Goal: Complete application form

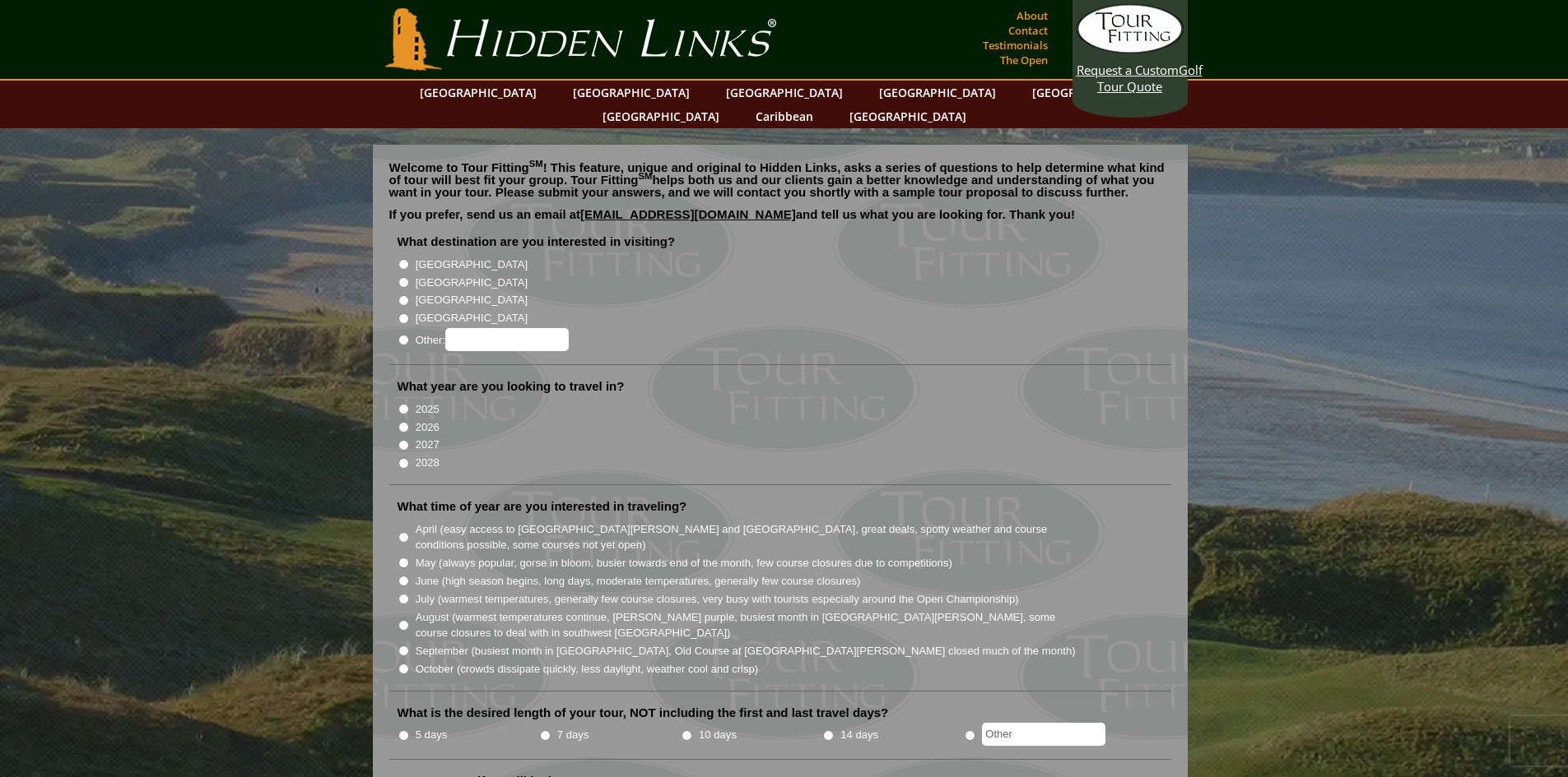
click at [403, 277] on input "[GEOGRAPHIC_DATA]" at bounding box center [403, 282] width 10 height 10
radio input "true"
click at [405, 422] on input "2026" at bounding box center [403, 427] width 10 height 10
radio input "true"
click at [406, 576] on input "June (high season begins, long days, moderate temperatures, generally few cours…" at bounding box center [403, 581] width 10 height 10
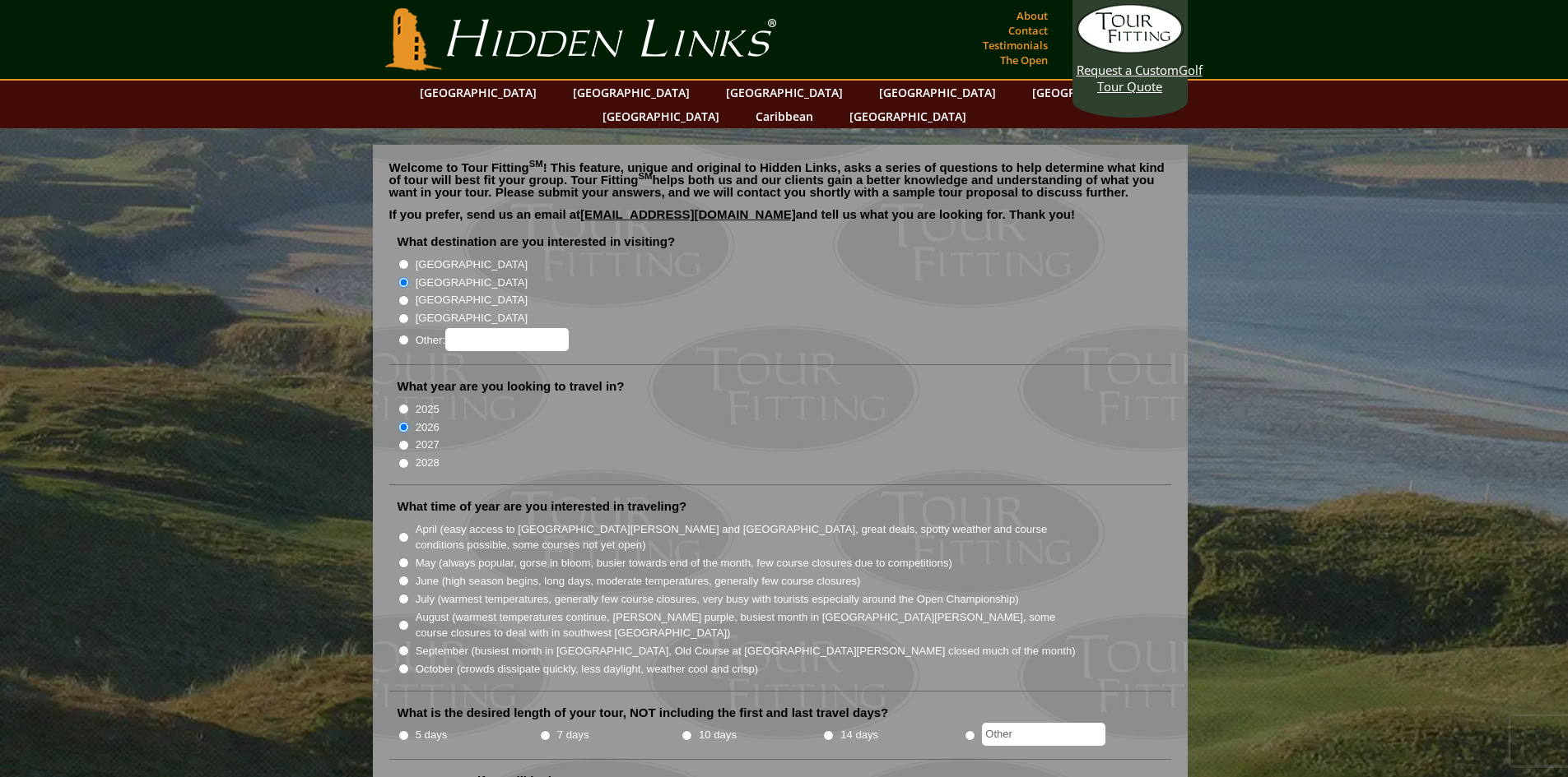
radio input "true"
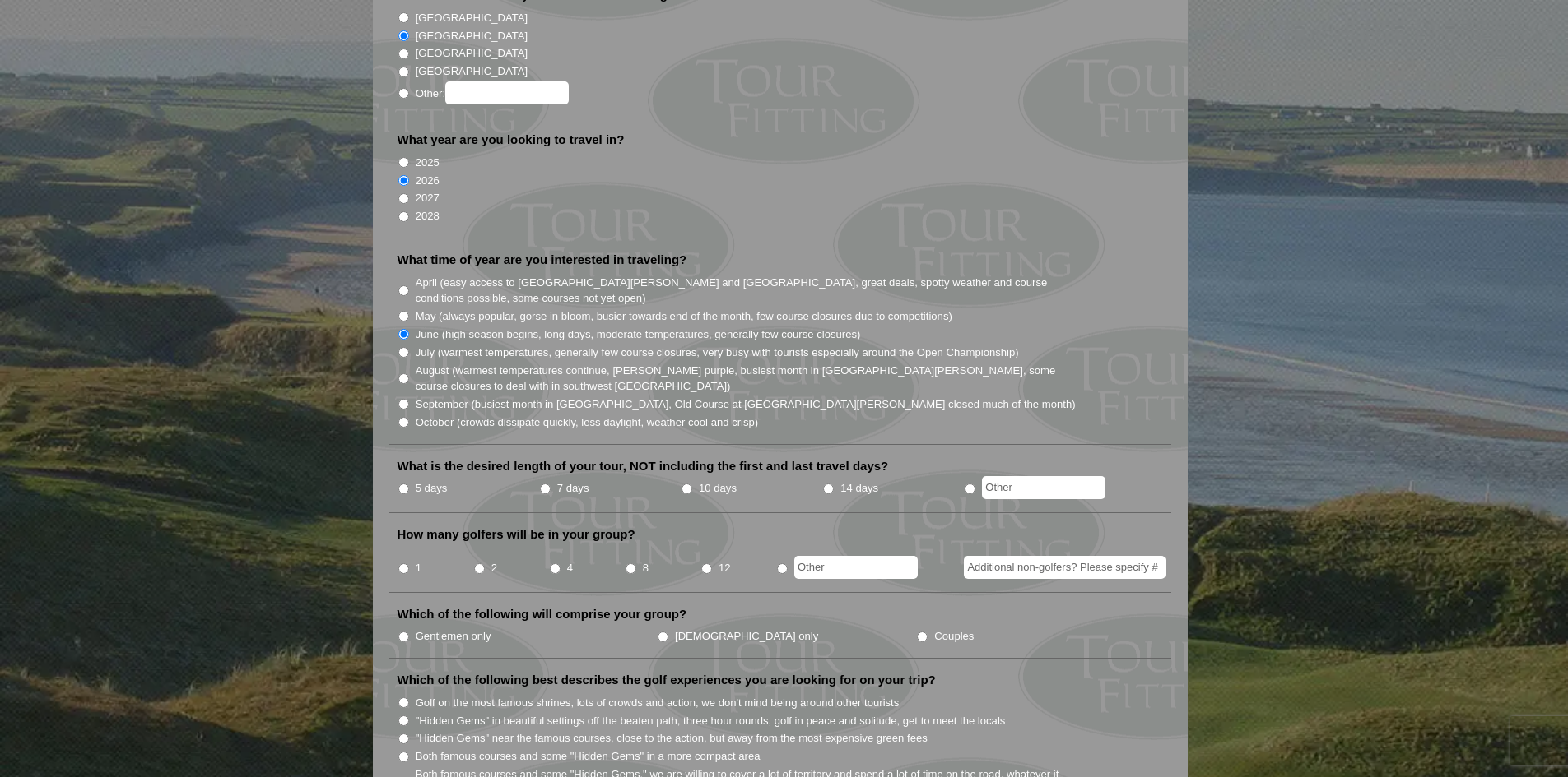
click at [399, 484] on input "5 days" at bounding box center [403, 489] width 10 height 10
radio input "true"
click at [556, 564] on input "4" at bounding box center [555, 569] width 10 height 10
radio input "true"
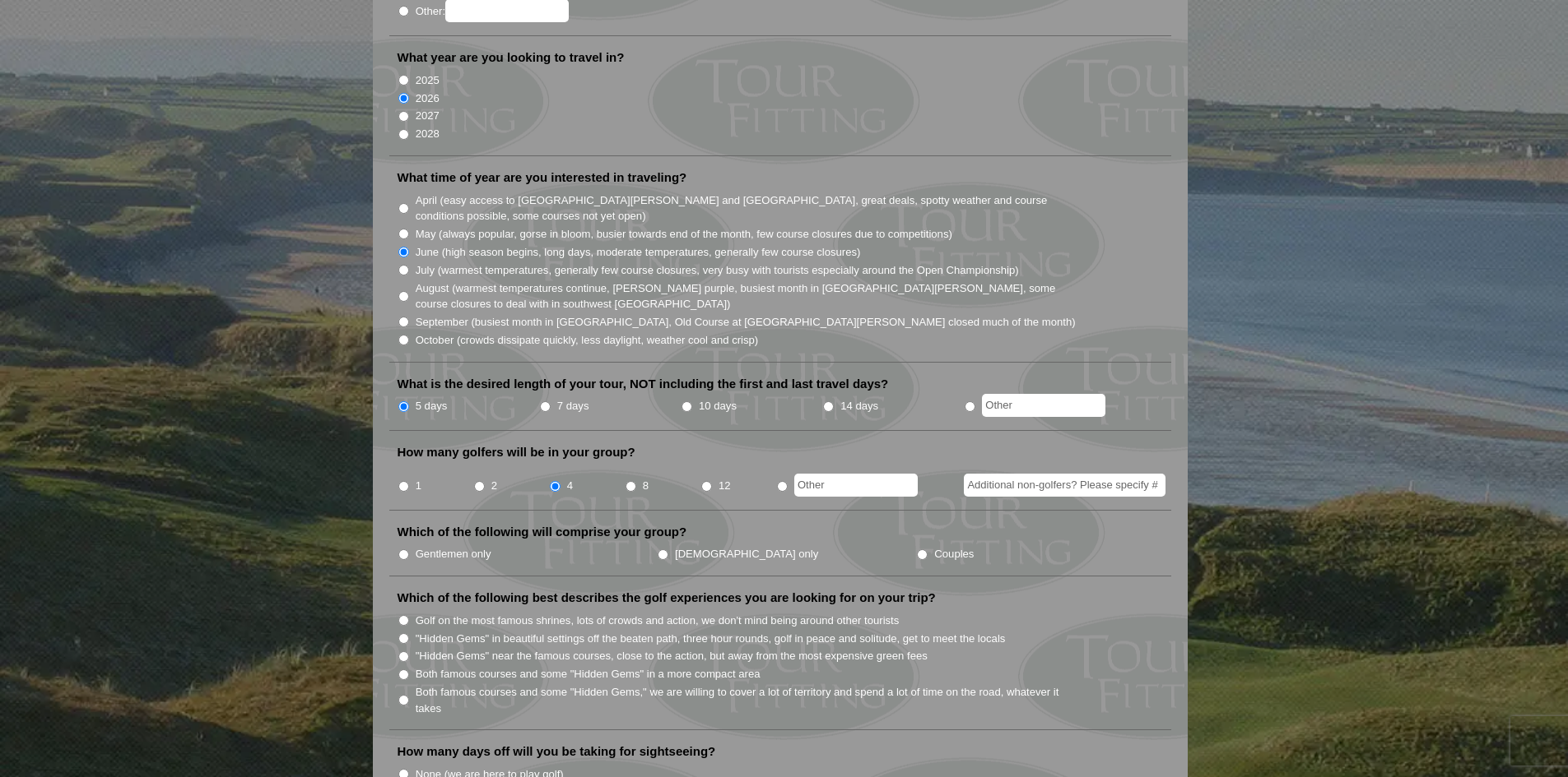
scroll to position [411, 0]
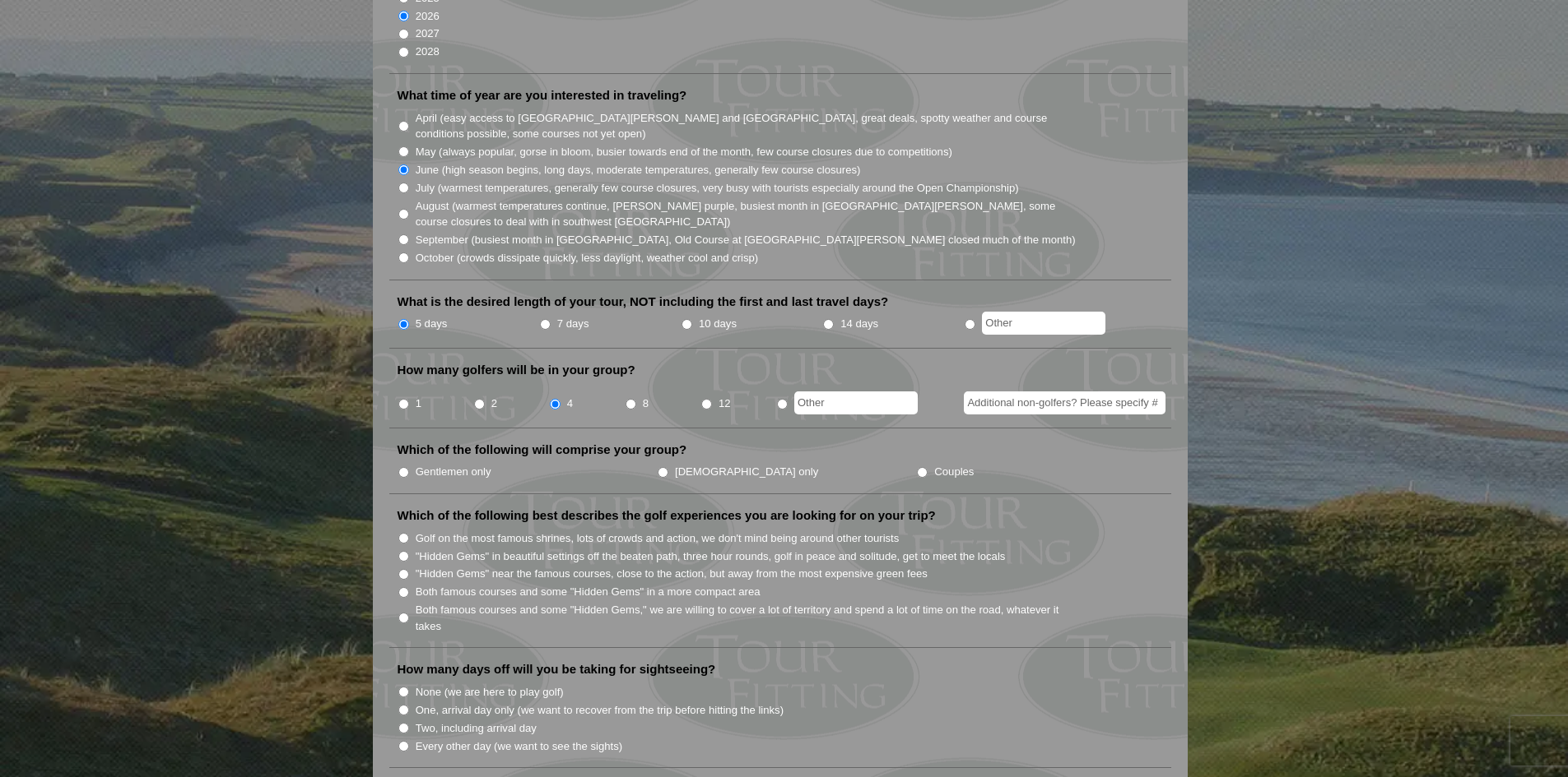
click at [917, 467] on input "Couples" at bounding box center [922, 472] width 10 height 10
radio input "true"
click at [403, 587] on input "Both famous courses and some "Hidden Gems" in a more compact area" at bounding box center [403, 592] width 10 height 10
radio input "true"
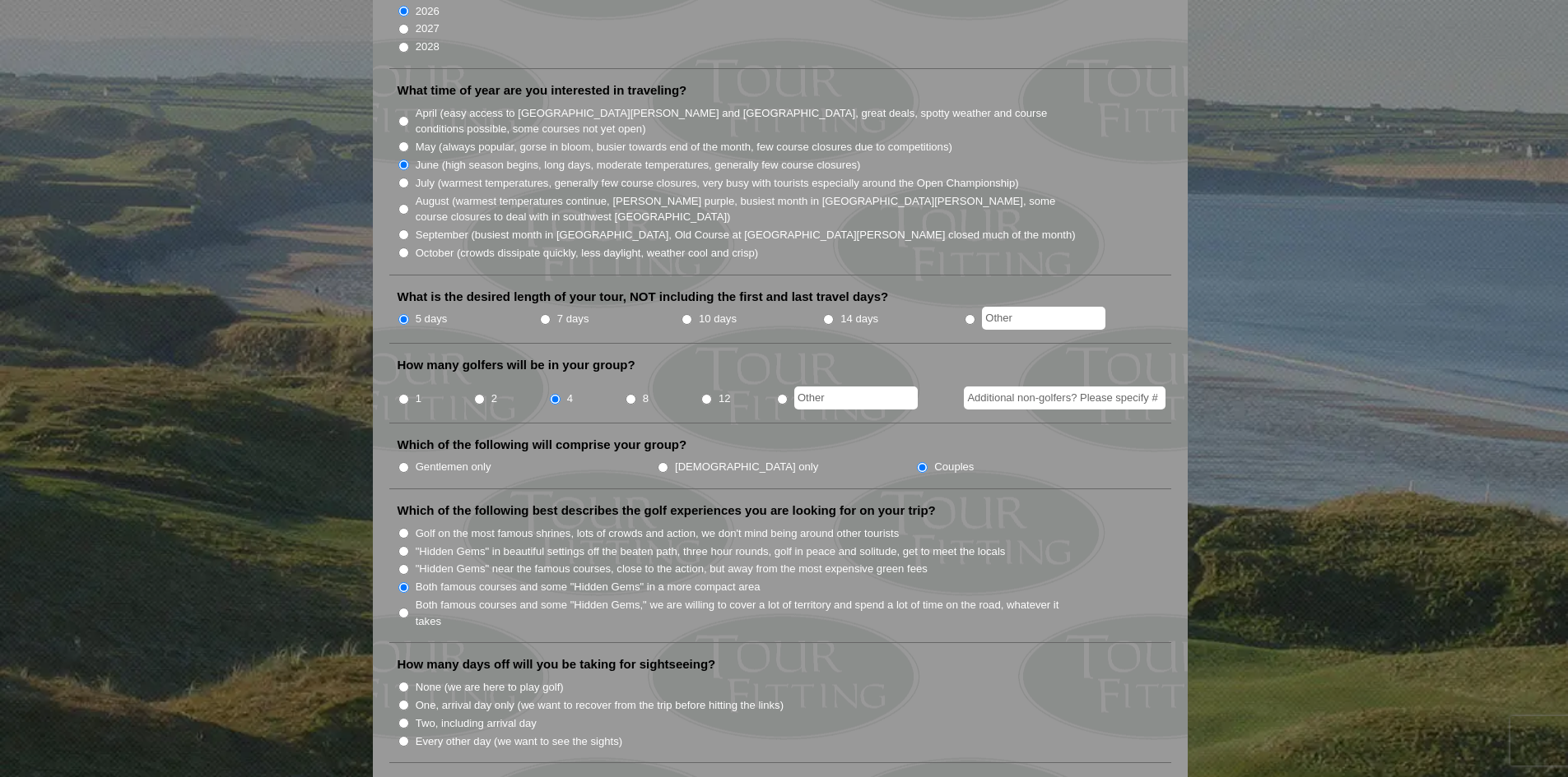
scroll to position [658, 0]
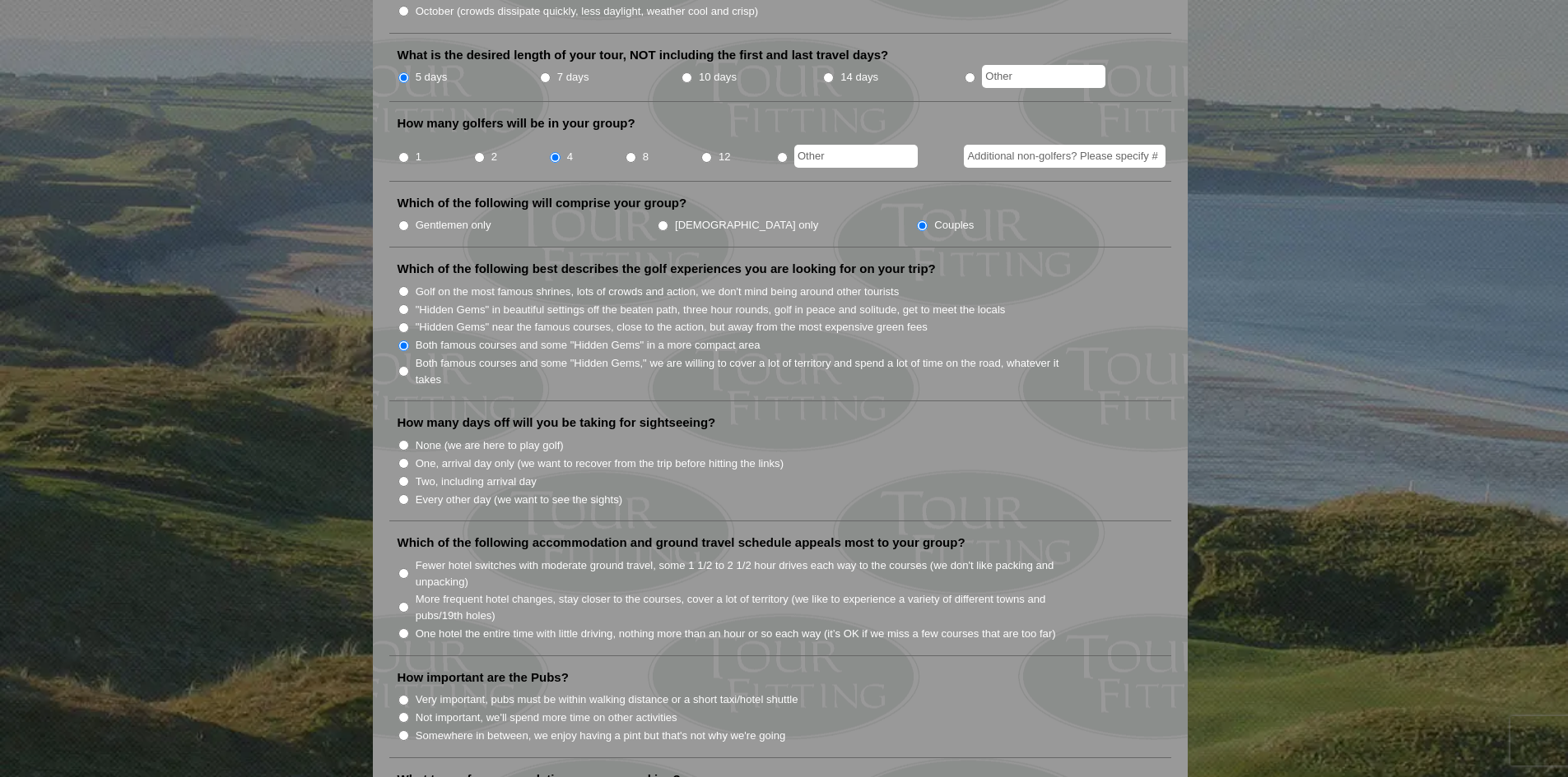
click at [405, 476] on input "Two, including arrival day" at bounding box center [403, 481] width 10 height 10
radio input "true"
click at [408, 556] on li "Fewer hotel switches with moderate ground travel, some 1 1/2 to 2 1/2 hour driv…" at bounding box center [787, 573] width 778 height 33
click at [406, 569] on input "Fewer hotel switches with moderate ground travel, some 1 1/2 to 2 1/2 hour driv…" at bounding box center [403, 573] width 10 height 10
radio input "true"
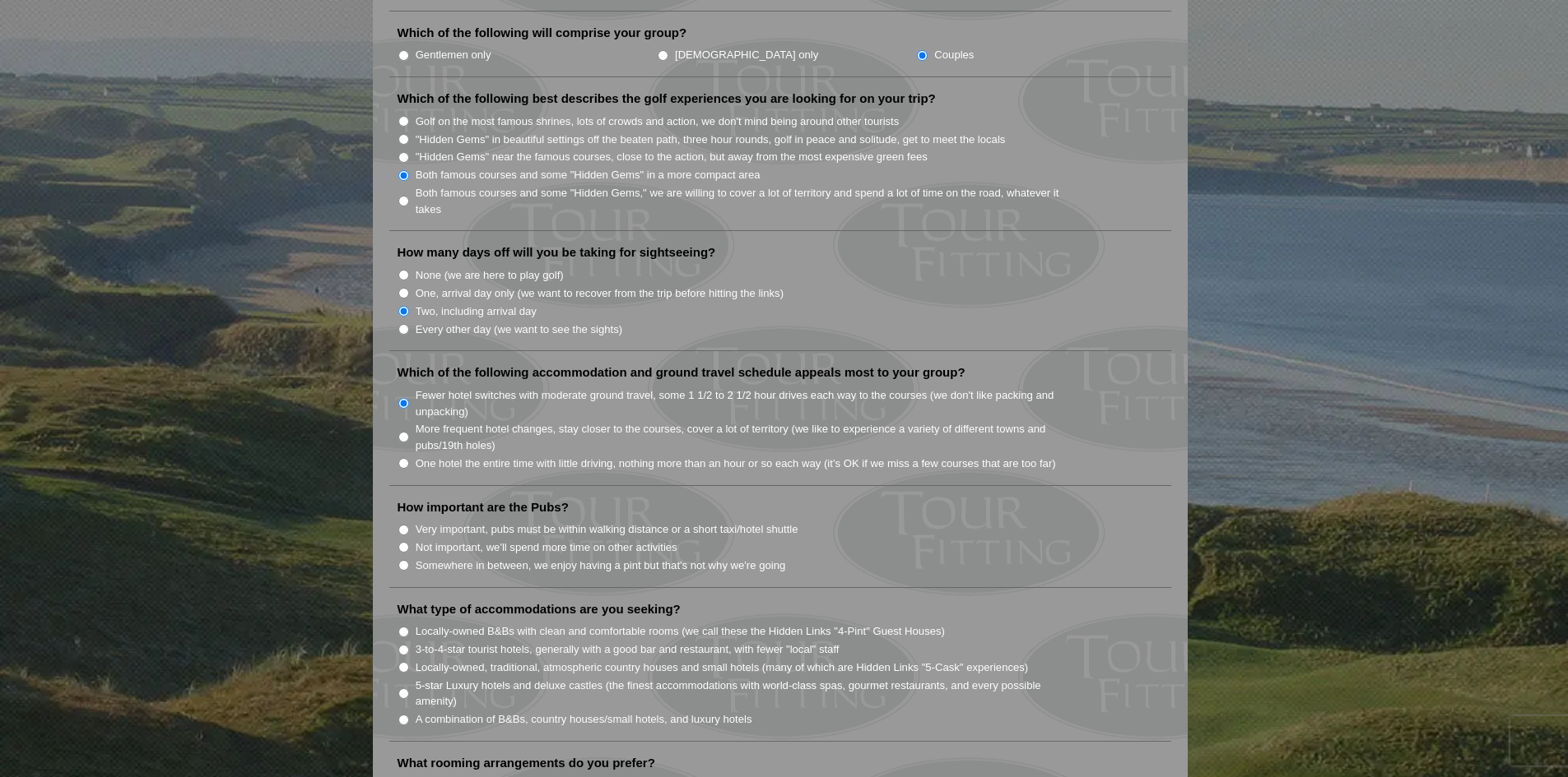
scroll to position [904, 0]
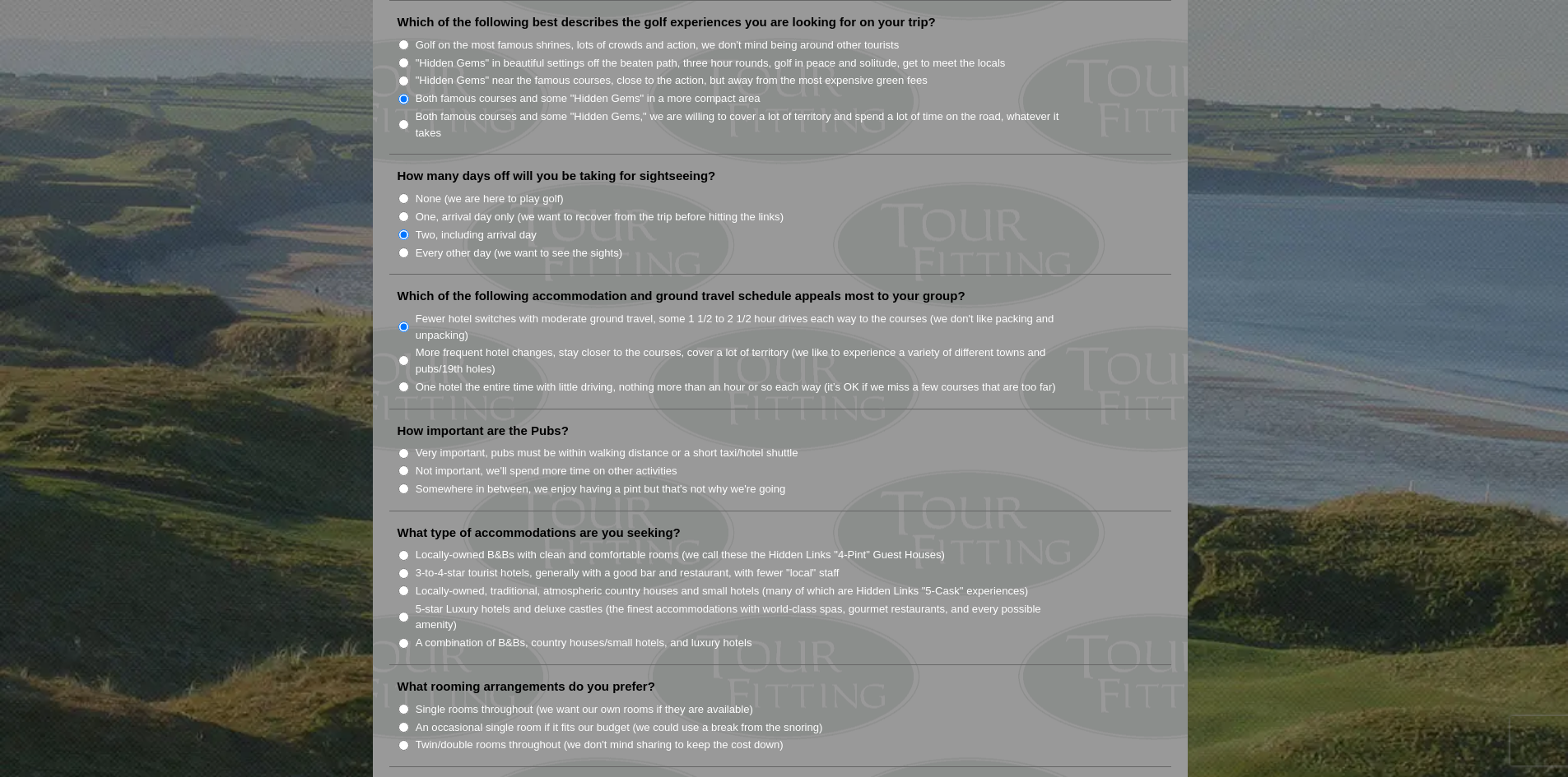
click at [404, 465] on input "Not important, we'll spend more time on other activities" at bounding box center [403, 470] width 10 height 10
radio input "true"
click at [399, 638] on input "A combination of B&Bs, country houses/small hotels, and luxury hotels" at bounding box center [403, 643] width 10 height 10
radio input "true"
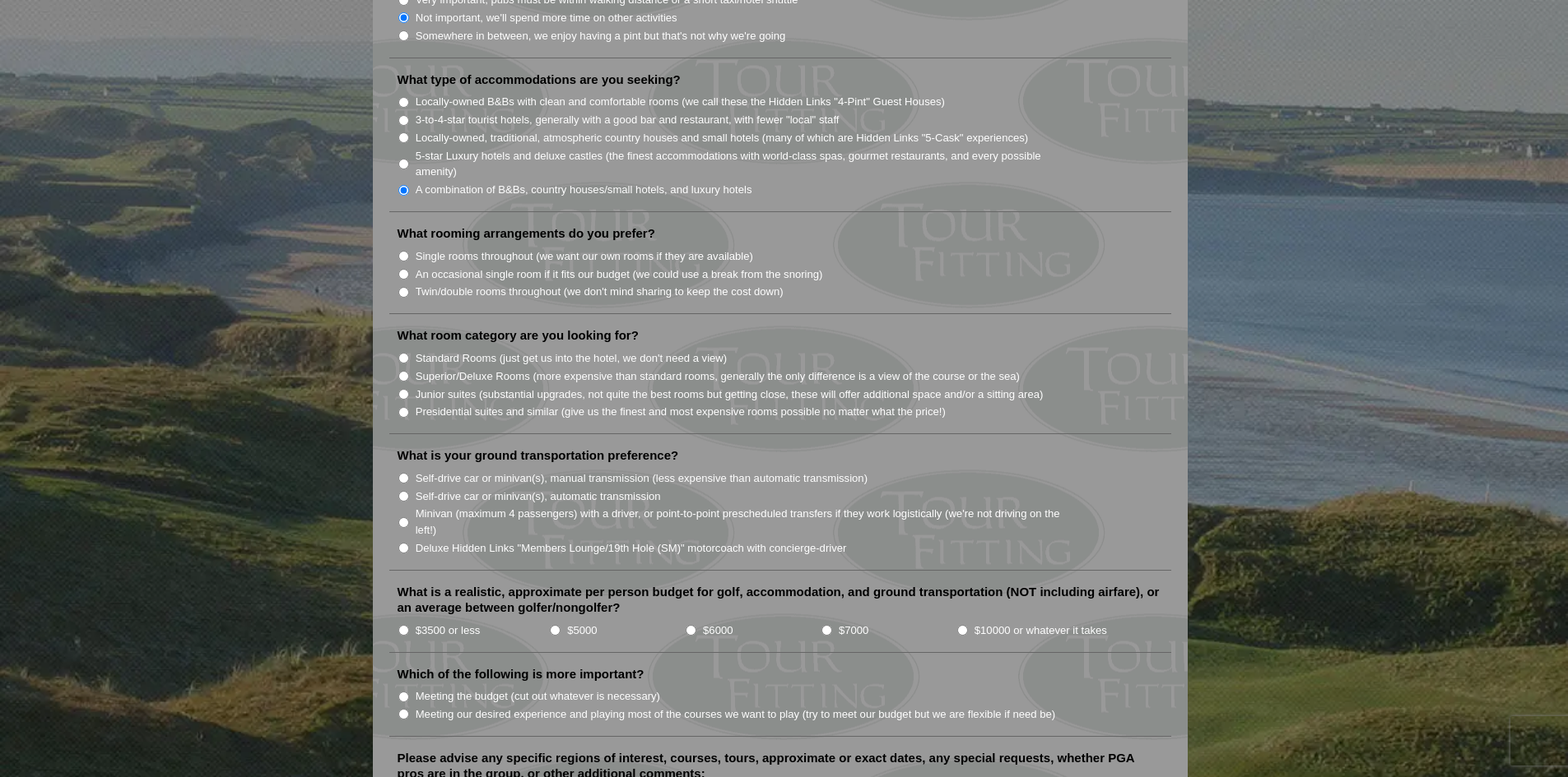
scroll to position [1399, 0]
